Goal: Information Seeking & Learning: Learn about a topic

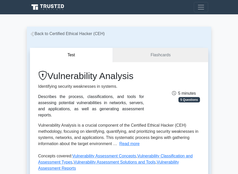
click at [90, 56] on button "Test" at bounding box center [71, 55] width 83 height 15
click at [138, 50] on link "Flashcards" at bounding box center [160, 55] width 95 height 15
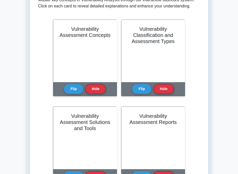
scroll to position [108, 0]
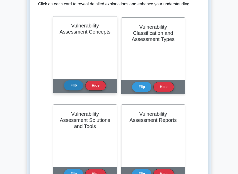
click at [75, 85] on button "Flip" at bounding box center [73, 85] width 19 height 10
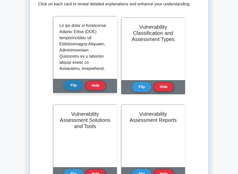
click at [74, 85] on button "Flip" at bounding box center [73, 85] width 19 height 10
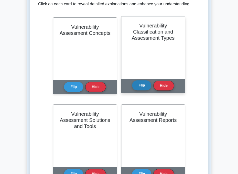
click at [134, 82] on button "Flip" at bounding box center [141, 85] width 19 height 10
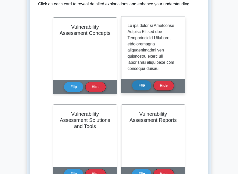
click at [137, 84] on button "Flip" at bounding box center [141, 85] width 19 height 10
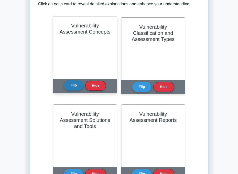
click at [77, 85] on button "Flip" at bounding box center [73, 85] width 19 height 10
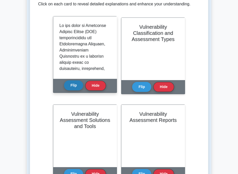
click at [77, 85] on button "Flip" at bounding box center [73, 85] width 19 height 10
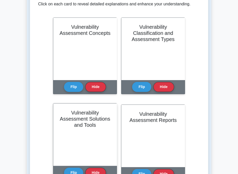
scroll to position [33, 0]
click at [71, 172] on button "Flip" at bounding box center [73, 172] width 19 height 10
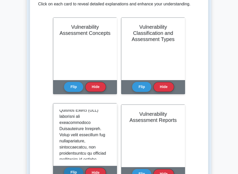
click at [71, 172] on button "Flip" at bounding box center [73, 172] width 19 height 10
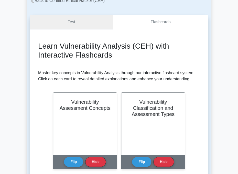
scroll to position [27, 0]
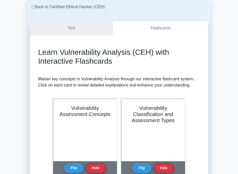
click at [64, 32] on link "Test" at bounding box center [71, 28] width 83 height 15
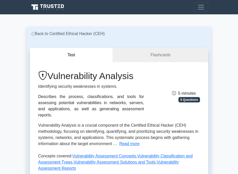
scroll to position [108, 0]
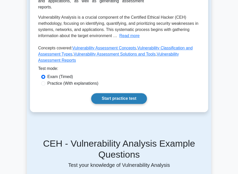
click at [126, 94] on link "Start practice test" at bounding box center [118, 98] width 55 height 11
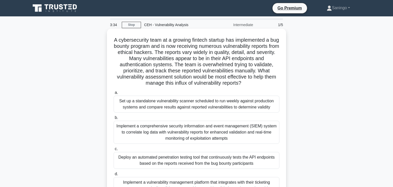
click at [238, 133] on div "Implement a comprehensive security information and event management (SIEM) syst…" at bounding box center [197, 132] width 166 height 23
click at [114, 119] on input "b. Implement a comprehensive security information and event management (SIEM) s…" at bounding box center [114, 117] width 0 height 3
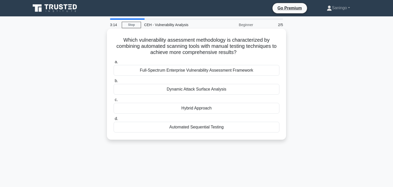
click at [222, 88] on div "Dynamic Attack Surface Analysis" at bounding box center [197, 89] width 166 height 11
click at [114, 83] on input "b. Dynamic Attack Surface Analysis" at bounding box center [114, 80] width 0 height 3
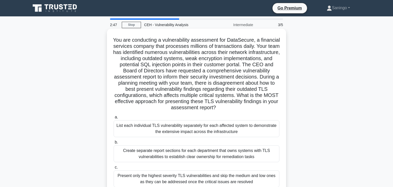
click at [198, 134] on div "List each individual TLS vulnerability separately for each affected system to d…" at bounding box center [197, 128] width 166 height 17
click at [208, 127] on div "List each individual TLS vulnerability separately for each affected system to d…" at bounding box center [197, 128] width 166 height 17
click at [114, 119] on input "a. List each individual TLS vulnerability separately for each affected system t…" at bounding box center [114, 117] width 0 height 3
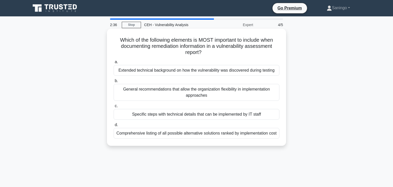
click at [192, 88] on div "General recommendations that allow the organization flexibility in implementati…" at bounding box center [197, 92] width 166 height 17
click at [114, 83] on input "b. General recommendations that allow the organization flexibility in implement…" at bounding box center [114, 80] width 0 height 3
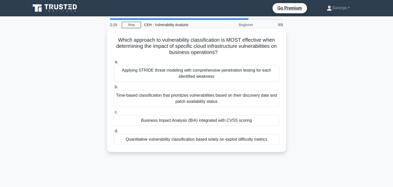
click at [234, 99] on div "Time-based classification that prioritizes vulnerabilities based on their disco…" at bounding box center [197, 98] width 166 height 17
click at [114, 89] on input "b. Time-based classification that prioritizes vulnerabilities based on their di…" at bounding box center [114, 86] width 0 height 3
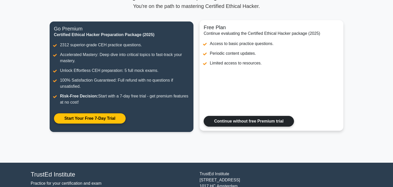
scroll to position [54, 0]
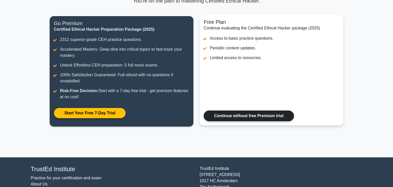
click at [238, 112] on link "Continue without free Premium trial" at bounding box center [249, 115] width 90 height 11
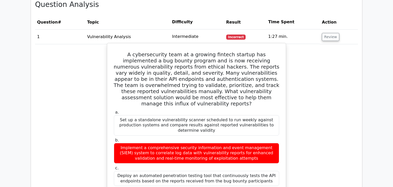
scroll to position [351, 0]
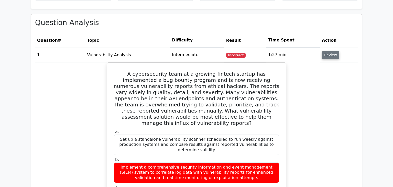
click at [333, 51] on button "Review" at bounding box center [330, 55] width 17 height 8
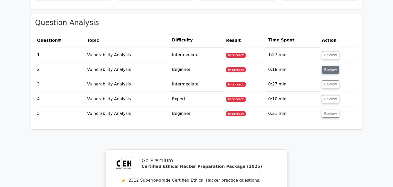
click at [330, 66] on button "Review" at bounding box center [330, 70] width 17 height 8
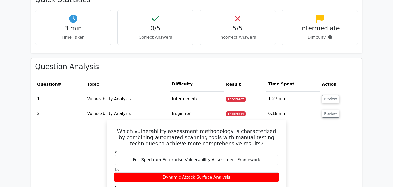
scroll to position [297, 0]
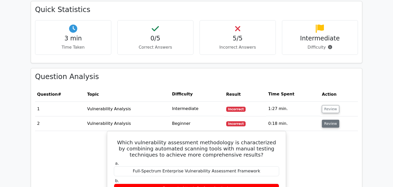
click at [332, 120] on button "Review" at bounding box center [330, 124] width 17 height 8
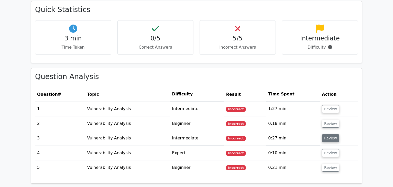
click at [328, 134] on button "Review" at bounding box center [330, 138] width 17 height 8
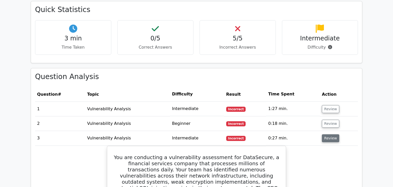
click at [325, 134] on button "Review" at bounding box center [330, 138] width 17 height 8
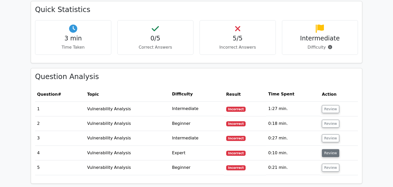
click at [326, 149] on button "Review" at bounding box center [330, 153] width 17 height 8
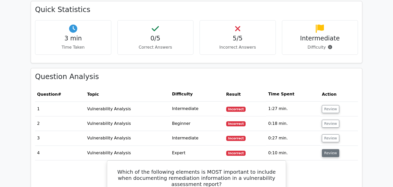
click at [326, 149] on button "Review" at bounding box center [330, 153] width 17 height 8
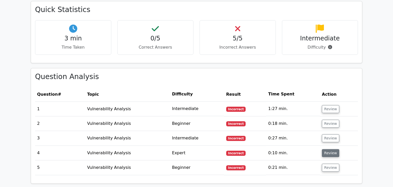
click at [326, 149] on button "Review" at bounding box center [330, 153] width 17 height 8
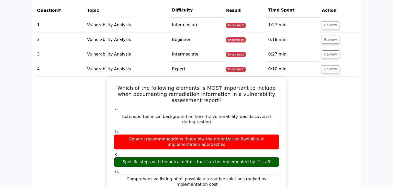
scroll to position [378, 0]
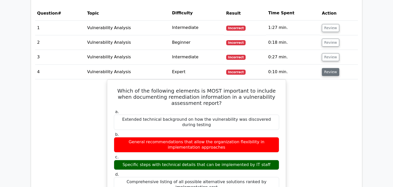
click at [333, 68] on button "Review" at bounding box center [330, 72] width 17 height 8
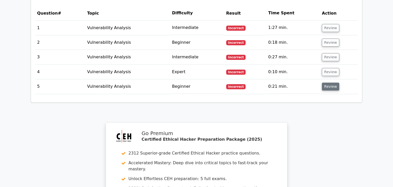
click at [332, 83] on button "Review" at bounding box center [330, 87] width 17 height 8
click at [337, 79] on td "Review" at bounding box center [339, 86] width 38 height 15
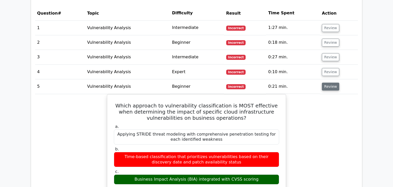
click at [334, 83] on button "Review" at bounding box center [330, 87] width 17 height 8
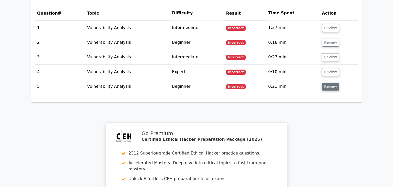
click at [334, 83] on button "Review" at bounding box center [330, 87] width 17 height 8
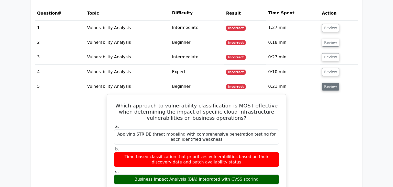
click at [332, 83] on button "Review" at bounding box center [330, 87] width 17 height 8
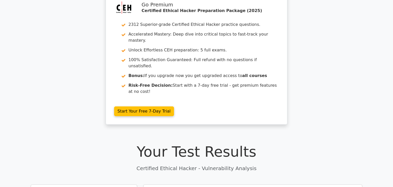
scroll to position [0, 0]
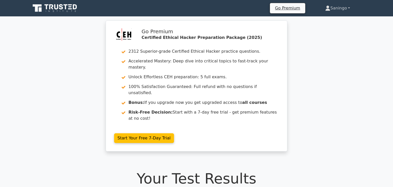
click at [325, 10] on icon at bounding box center [327, 10] width 5 height 2
click at [333, 12] on link "Saningo" at bounding box center [337, 8] width 49 height 10
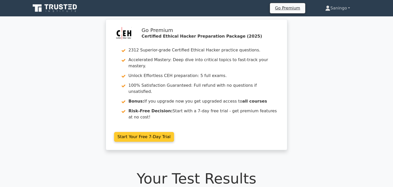
scroll to position [81, 0]
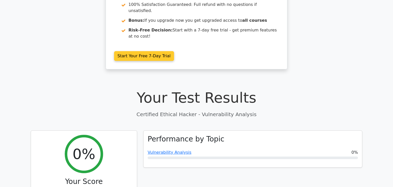
click at [146, 51] on link "Start Your Free 7-Day Trial" at bounding box center [144, 56] width 60 height 10
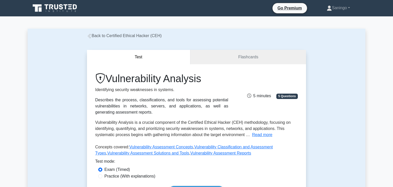
click at [143, 56] on button "Test" at bounding box center [138, 57] width 103 height 15
click at [228, 57] on link "Flashcards" at bounding box center [248, 57] width 116 height 15
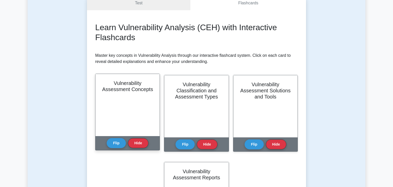
scroll to position [132, 0]
click at [123, 143] on button "Flip" at bounding box center [116, 143] width 19 height 10
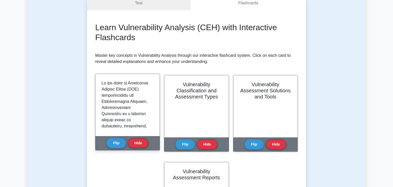
scroll to position [199, 0]
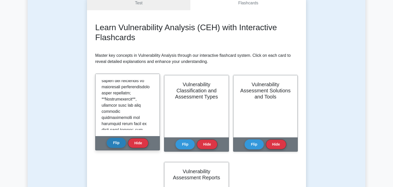
click at [114, 142] on button "Flip" at bounding box center [116, 143] width 19 height 10
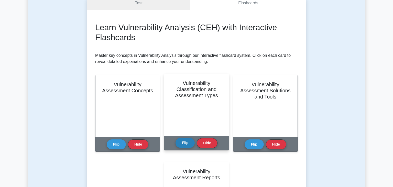
click at [181, 139] on button "Flip" at bounding box center [184, 143] width 19 height 10
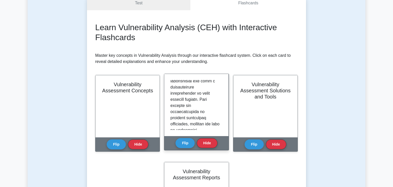
scroll to position [604, 0]
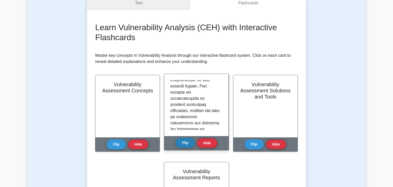
click at [187, 143] on button "Flip" at bounding box center [184, 143] width 19 height 10
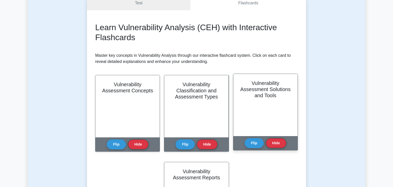
click at [245, 139] on div "Flip Hide" at bounding box center [265, 143] width 42 height 14
click at [249, 144] on button "Flip" at bounding box center [253, 143] width 19 height 10
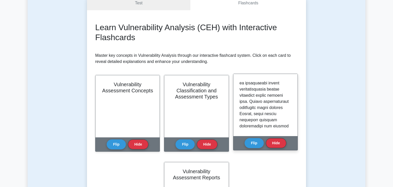
scroll to position [99, 0]
click at [251, 138] on div "Flip Hide" at bounding box center [265, 143] width 42 height 14
click at [252, 143] on button "Flip" at bounding box center [253, 143] width 19 height 10
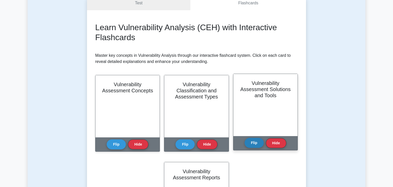
scroll to position [135, 0]
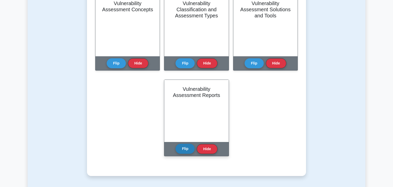
click at [184, 148] on button "Flip" at bounding box center [184, 149] width 19 height 10
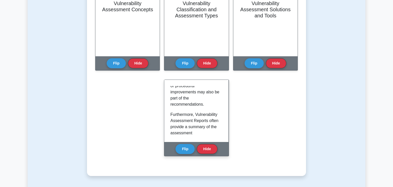
scroll to position [464, 0]
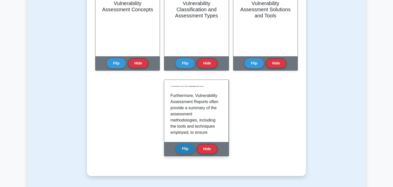
click at [178, 149] on button "Flip" at bounding box center [184, 149] width 19 height 10
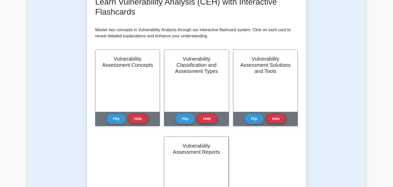
scroll to position [0, 0]
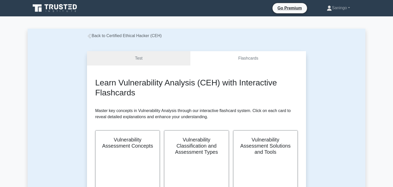
click at [91, 35] on icon at bounding box center [89, 36] width 5 height 5
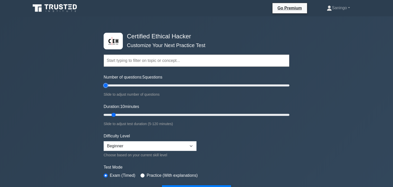
drag, startPoint x: 119, startPoint y: 84, endPoint x: 26, endPoint y: 76, distance: 93.7
click at [104, 82] on input "Number of questions: 5 questions" at bounding box center [197, 85] width 186 height 6
drag, startPoint x: 111, startPoint y: 86, endPoint x: 353, endPoint y: 162, distance: 254.0
type input "200"
click at [289, 88] on input "Number of questions: 200 questions" at bounding box center [197, 85] width 186 height 6
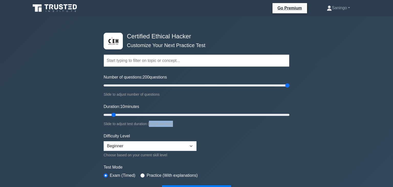
drag, startPoint x: 149, startPoint y: 125, endPoint x: 202, endPoint y: 118, distance: 53.9
click at [202, 118] on div "Duration: 10 minutes Slide to adjust test duration (5-120 minutes)" at bounding box center [197, 115] width 186 height 23
click at [199, 121] on div "Slide to adjust test duration (5-120 minutes)" at bounding box center [197, 124] width 186 height 6
drag, startPoint x: 199, startPoint y: 116, endPoint x: 212, endPoint y: 138, distance: 26.1
type input "70"
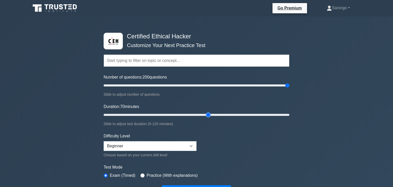
click at [212, 118] on input "Duration: 70 minutes" at bounding box center [197, 115] width 186 height 6
drag, startPoint x: 193, startPoint y: 145, endPoint x: 185, endPoint y: 129, distance: 17.2
click at [185, 129] on form "Topics Introduction to Ethical Hacking Footprinting and Reconnaissance Scanning…" at bounding box center [197, 118] width 186 height 158
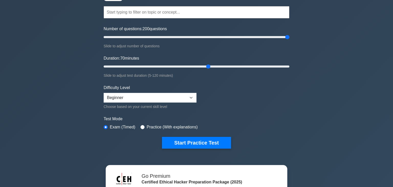
scroll to position [54, 0]
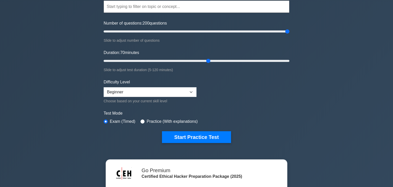
click at [139, 122] on div "Test Mode Exam (Timed) Practice (With explanations)" at bounding box center [197, 117] width 186 height 15
click at [141, 120] on input "radio" at bounding box center [142, 121] width 4 height 4
radio input "true"
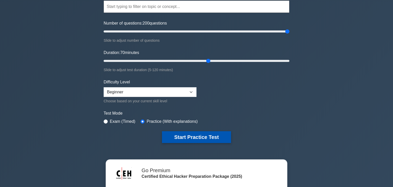
click at [182, 139] on button "Start Practice Test" at bounding box center [196, 137] width 69 height 12
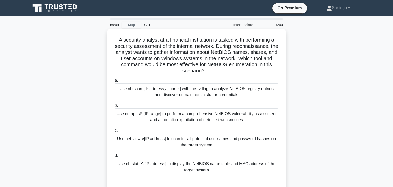
click at [234, 121] on div "Use nmap -sP [IP range] to perform a comprehensive NetBIOS vulnerability assess…" at bounding box center [197, 116] width 166 height 17
click at [114, 107] on input "b. Use nmap -sP [IP range] to perform a comprehensive NetBIOS vulnerability ass…" at bounding box center [114, 105] width 0 height 3
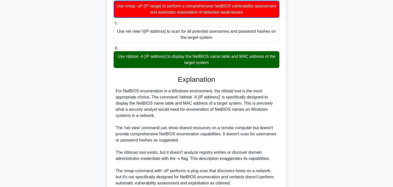
scroll to position [153, 0]
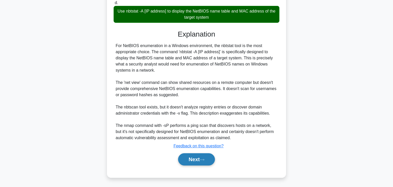
click at [211, 159] on button "Next" at bounding box center [196, 159] width 37 height 12
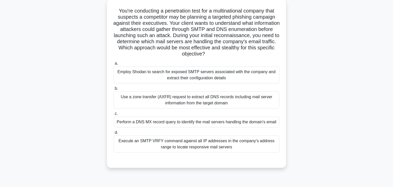
scroll to position [27, 0]
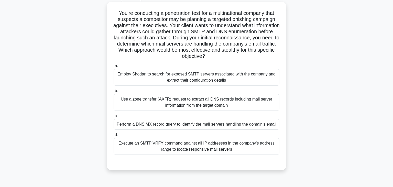
click at [247, 122] on div "Perform a DNS MX record query to identify the mail servers handling the domain'…" at bounding box center [197, 124] width 166 height 11
click at [114, 118] on input "c. Perform a DNS MX record query to identify the mail servers handling the doma…" at bounding box center [114, 115] width 0 height 3
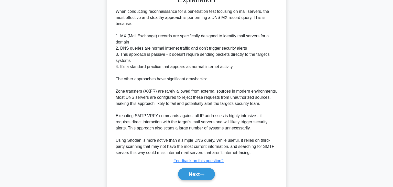
scroll to position [208, 0]
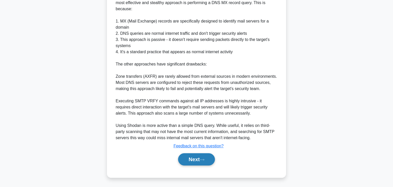
click at [201, 157] on button "Next" at bounding box center [196, 159] width 37 height 12
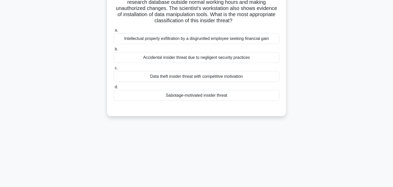
scroll to position [81, 0]
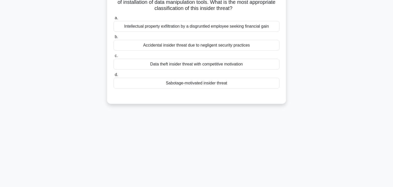
click at [208, 82] on div "Sabotage-motivated insider threat" at bounding box center [197, 83] width 166 height 11
click at [114, 76] on input "d. Sabotage-motivated insider threat" at bounding box center [114, 74] width 0 height 3
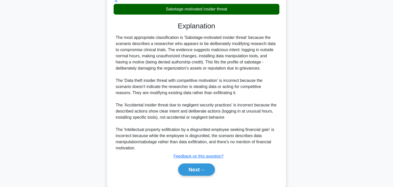
scroll to position [165, 0]
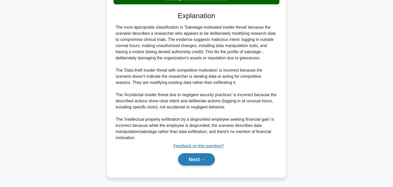
click at [196, 162] on button "Next" at bounding box center [196, 159] width 37 height 12
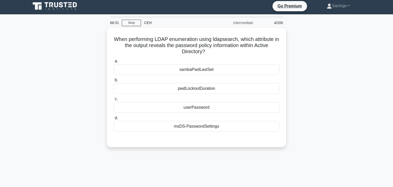
scroll to position [0, 0]
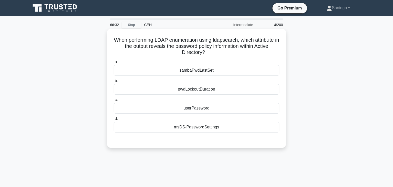
click at [239, 110] on div "userPassword" at bounding box center [197, 108] width 166 height 11
click at [114, 102] on input "c. userPassword" at bounding box center [114, 99] width 0 height 3
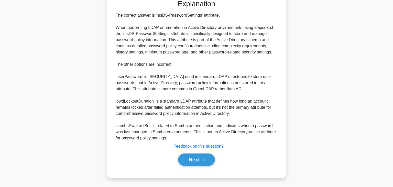
scroll to position [141, 0]
click at [184, 163] on button "Next" at bounding box center [196, 159] width 37 height 12
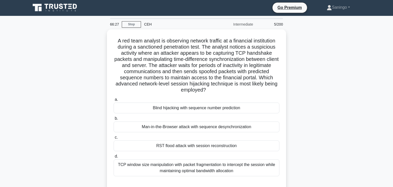
scroll to position [0, 0]
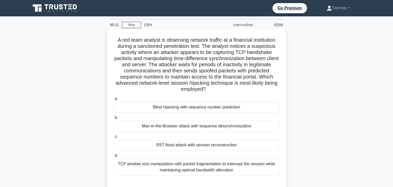
click at [206, 162] on div "TCP window size manipulation with packet fragmentation to intercept the session…" at bounding box center [197, 167] width 166 height 17
click at [114, 157] on input "d. TCP window size manipulation with packet fragmentation to intercept the sess…" at bounding box center [114, 155] width 0 height 3
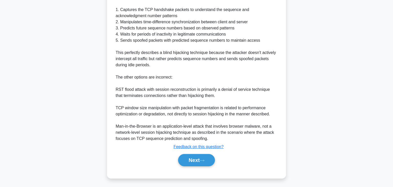
scroll to position [208, 0]
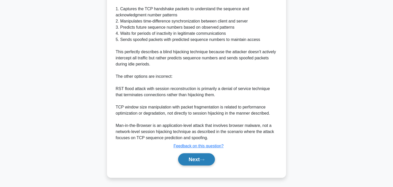
click at [202, 161] on icon at bounding box center [202, 159] width 5 height 3
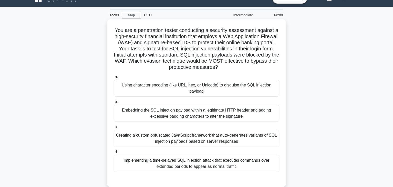
scroll to position [8, 0]
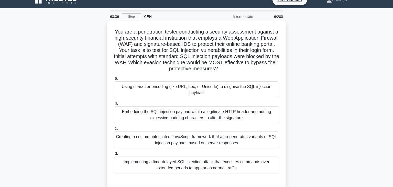
click at [176, 87] on div "Using character encoding (like URL, hex, or Unicode) to disguise the SQL inject…" at bounding box center [197, 89] width 166 height 17
click at [114, 80] on input "a. Using character encoding (like URL, hex, or Unicode) to disguise the SQL inj…" at bounding box center [114, 78] width 0 height 3
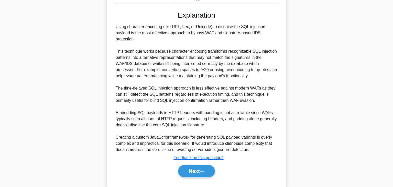
scroll to position [189, 0]
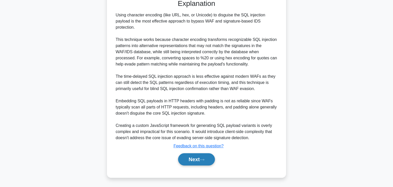
click at [214, 160] on button "Next" at bounding box center [196, 159] width 37 height 12
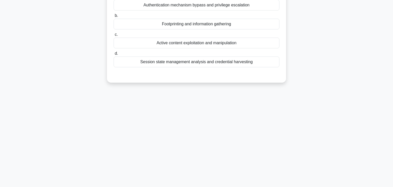
scroll to position [0, 0]
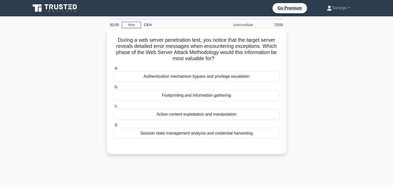
click at [228, 115] on div "Active content exploitation and manipulation" at bounding box center [197, 114] width 166 height 11
click at [114, 108] on input "c. Active content exploitation and manipulation" at bounding box center [114, 105] width 0 height 3
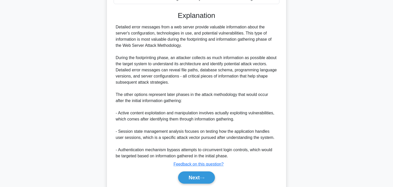
scroll to position [153, 0]
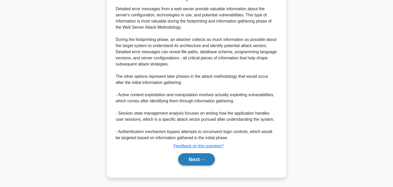
click at [207, 155] on button "Next" at bounding box center [196, 159] width 37 height 12
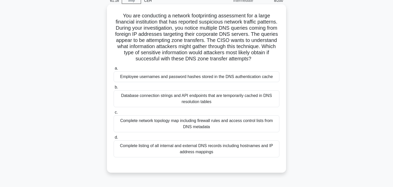
scroll to position [27, 0]
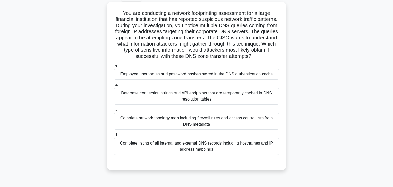
click at [165, 72] on div "Employee usernames and password hashes stored in the DNS authentication cache" at bounding box center [197, 74] width 166 height 11
click at [114, 67] on input "a. Employee usernames and password hashes stored in the DNS authentication cache" at bounding box center [114, 65] width 0 height 3
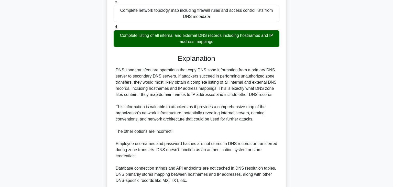
scroll to position [202, 0]
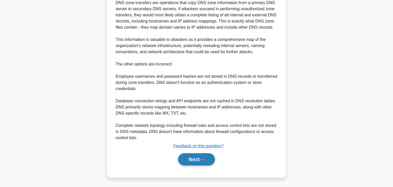
click at [212, 157] on button "Next" at bounding box center [196, 159] width 37 height 12
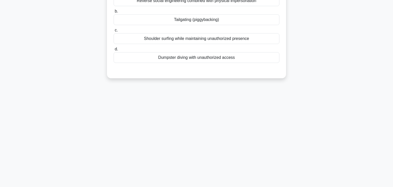
scroll to position [0, 0]
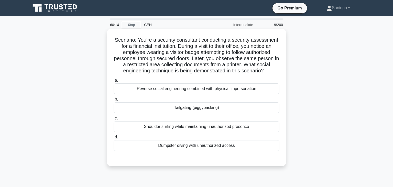
click at [247, 132] on div "a. Reverse social engineering combined with physical impersonation b. Tailgatin…" at bounding box center [196, 114] width 172 height 76
click at [249, 130] on div "Shoulder surfing while maintaining unauthorized presence" at bounding box center [197, 126] width 166 height 11
click at [114, 120] on input "c. Shoulder surfing while maintaining unauthorized presence" at bounding box center [114, 118] width 0 height 3
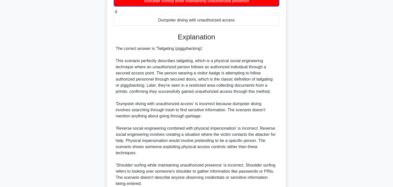
scroll to position [165, 0]
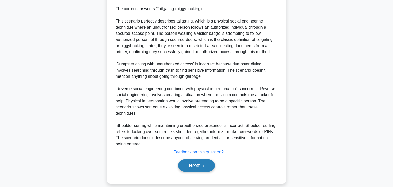
click at [202, 159] on button "Next" at bounding box center [196, 165] width 37 height 12
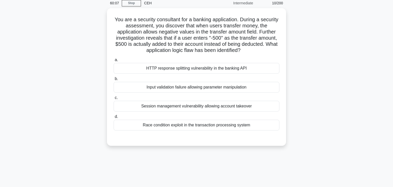
scroll to position [0, 0]
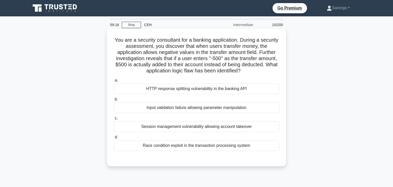
click at [240, 127] on div "Session management vulnerability allowing account takeover" at bounding box center [197, 126] width 166 height 11
click at [114, 120] on input "c. Session management vulnerability allowing account takeover" at bounding box center [114, 118] width 0 height 3
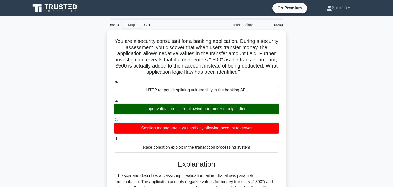
drag, startPoint x: 329, startPoint y: 114, endPoint x: 323, endPoint y: 114, distance: 5.1
click at [328, 114] on div "You are a security consultant for a banking application. During a security asse…" at bounding box center [196, 172] width 337 height 284
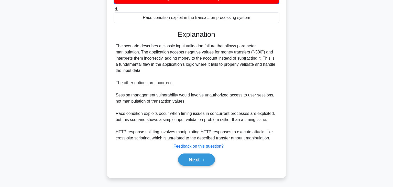
scroll to position [129, 0]
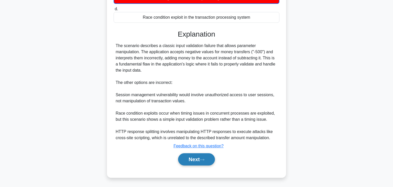
click at [209, 158] on button "Next" at bounding box center [196, 159] width 37 height 12
click at [203, 155] on button "Next" at bounding box center [196, 159] width 37 height 12
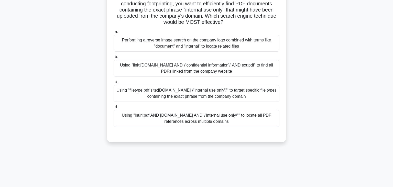
scroll to position [0, 0]
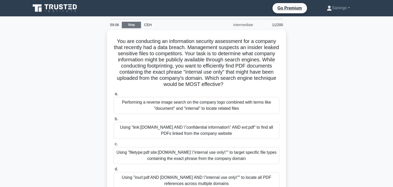
click at [134, 24] on link "Stop" at bounding box center [131, 25] width 19 height 6
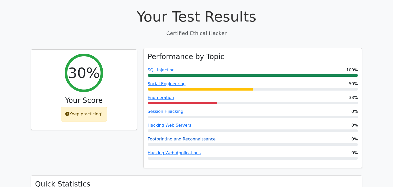
scroll to position [270, 0]
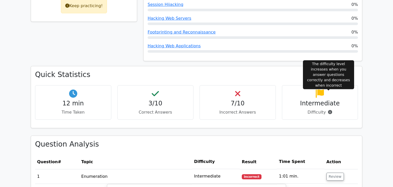
click at [327, 110] on span at bounding box center [328, 112] width 6 height 5
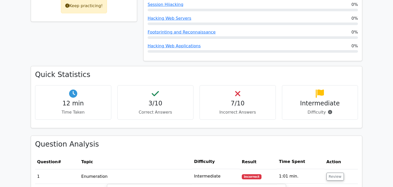
click at [76, 100] on h4 "12 min" at bounding box center [72, 103] width 67 height 7
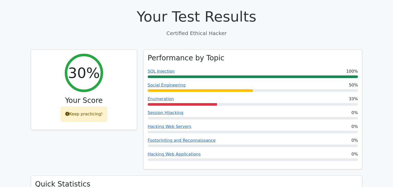
scroll to position [27, 0]
